Goal: Browse casually: Explore the website without a specific task or goal

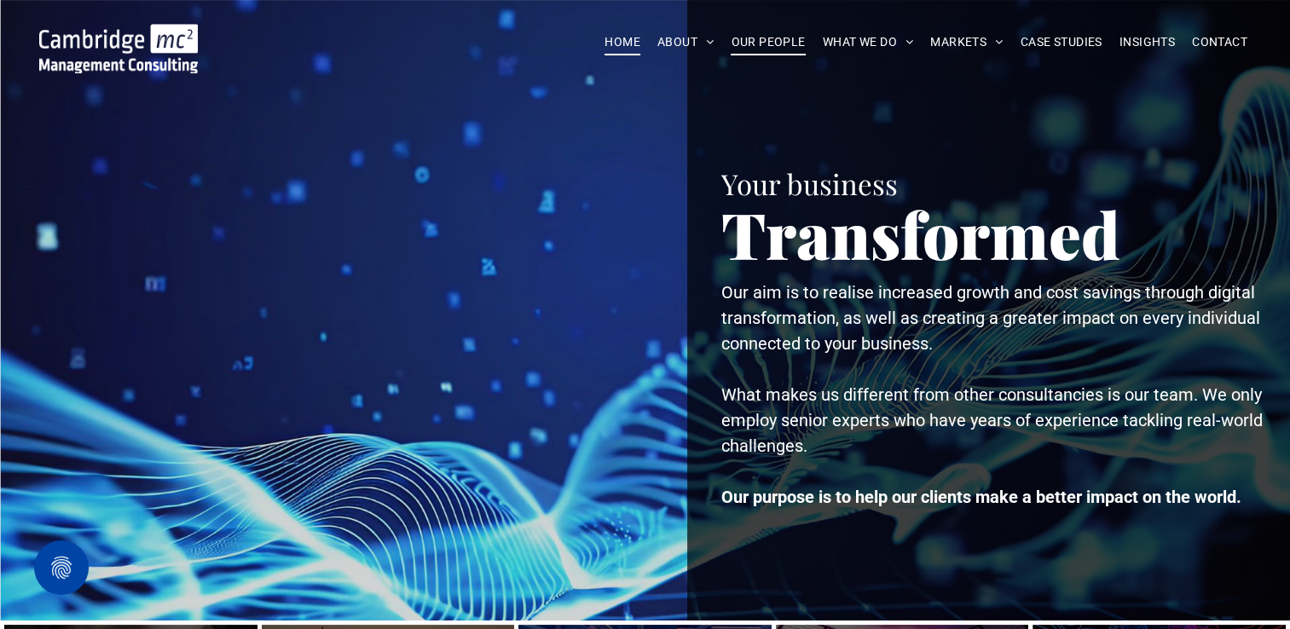
click at [782, 40] on span "OUR PEOPLE" at bounding box center [768, 42] width 74 height 26
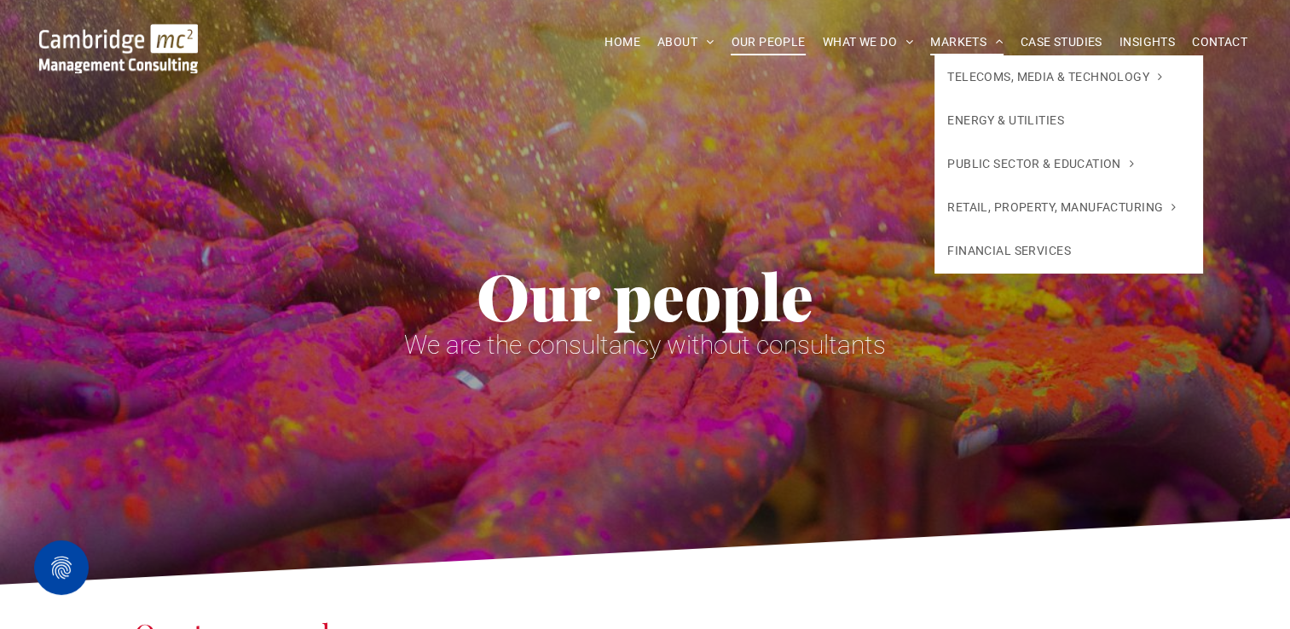
click at [998, 37] on span at bounding box center [994, 42] width 16 height 12
